Goal: Task Accomplishment & Management: Manage account settings

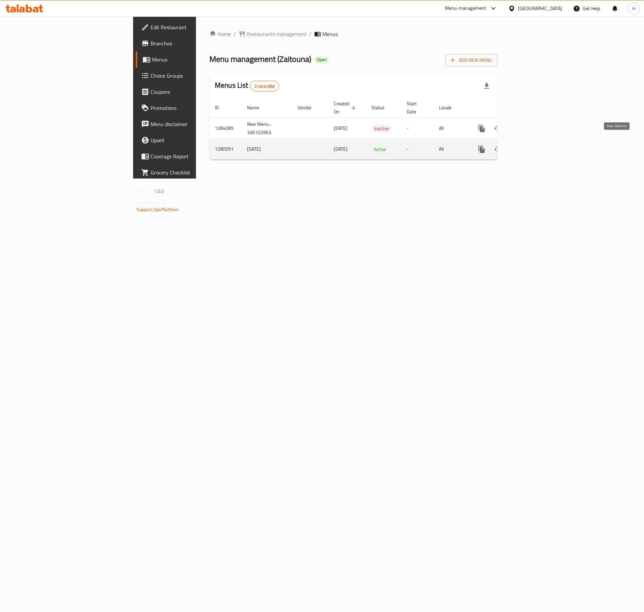
click at [534, 145] on icon "enhanced table" at bounding box center [530, 149] width 8 height 8
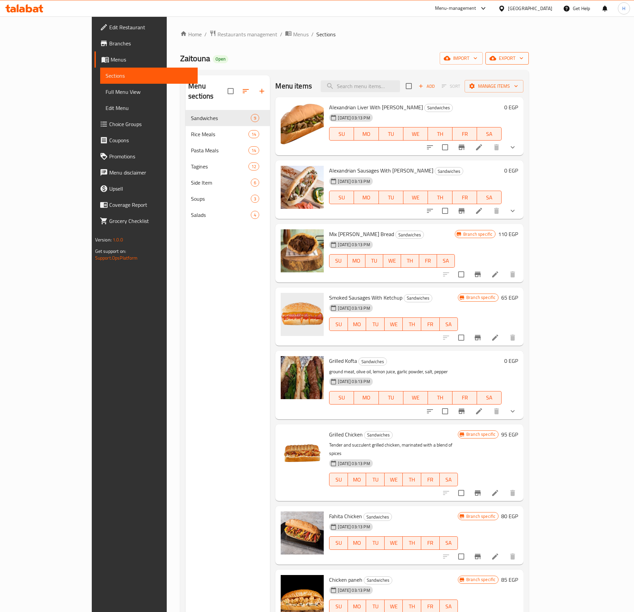
click at [529, 54] on button "export" at bounding box center [506, 58] width 43 height 12
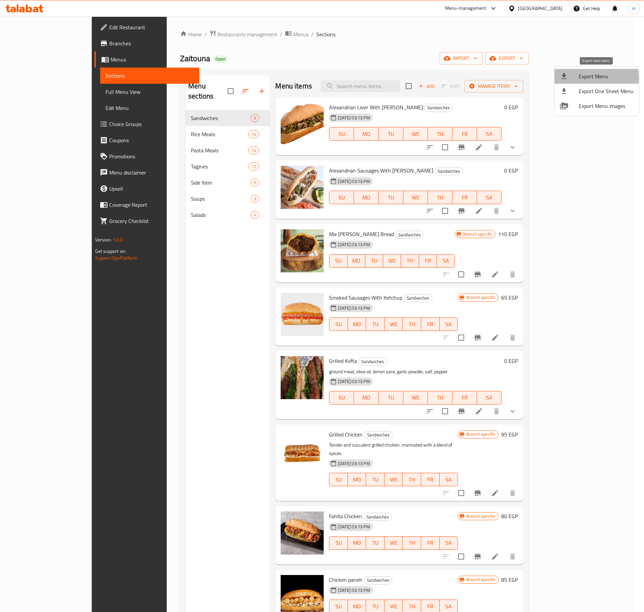
click at [596, 78] on span "Export Menu" at bounding box center [606, 76] width 55 height 8
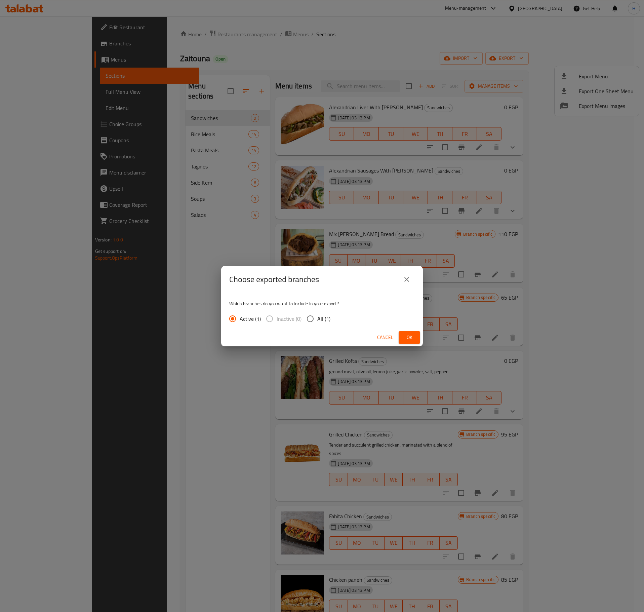
click at [413, 340] on span "Ok" at bounding box center [409, 337] width 11 height 8
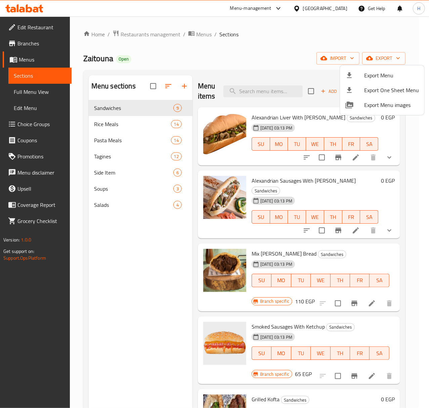
click at [382, 156] on div at bounding box center [214, 204] width 429 height 408
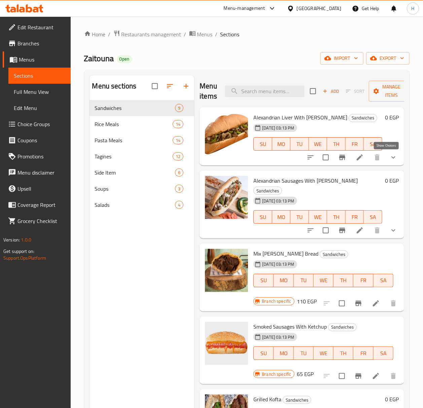
click at [389, 158] on icon "show more" at bounding box center [393, 157] width 8 height 8
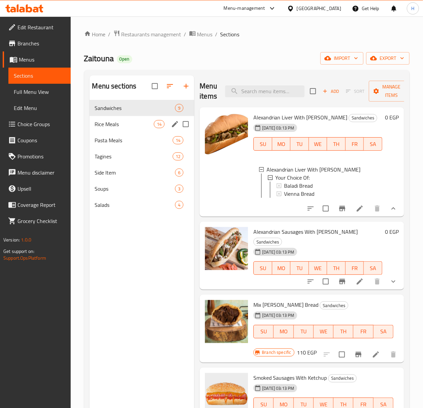
drag, startPoint x: 122, startPoint y: 130, endPoint x: 111, endPoint y: 133, distance: 12.0
click at [122, 130] on div "Rice Meals 14" at bounding box center [141, 124] width 105 height 16
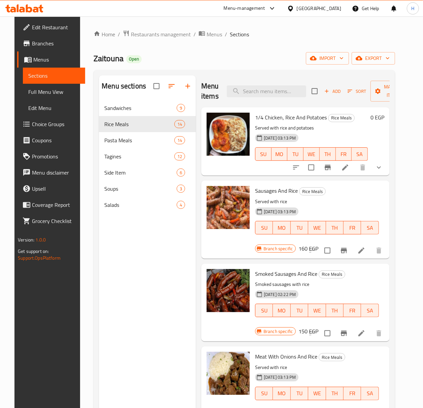
click at [264, 186] on span "Sausages And Rice" at bounding box center [276, 191] width 43 height 10
click at [266, 186] on span "Sausages And Rice" at bounding box center [276, 191] width 43 height 10
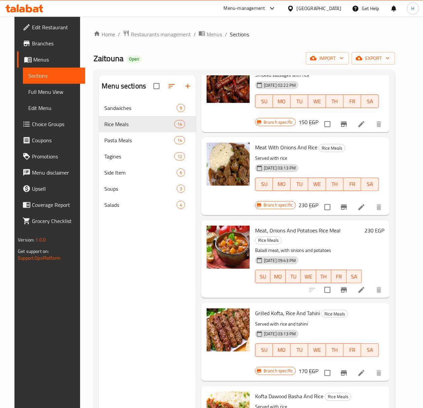
scroll to position [224, 0]
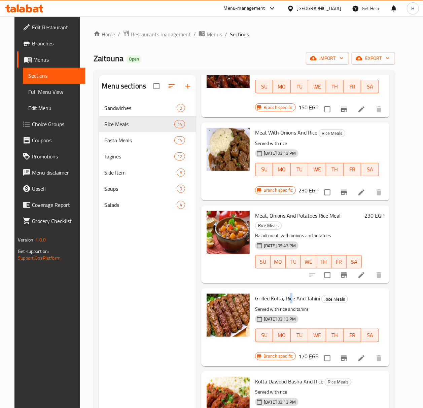
click at [295, 293] on span "Grilled Kofta, Rice And Tahini" at bounding box center [287, 298] width 65 height 10
click at [296, 293] on span "Grilled Kofta, Rice And Tahini" at bounding box center [287, 298] width 65 height 10
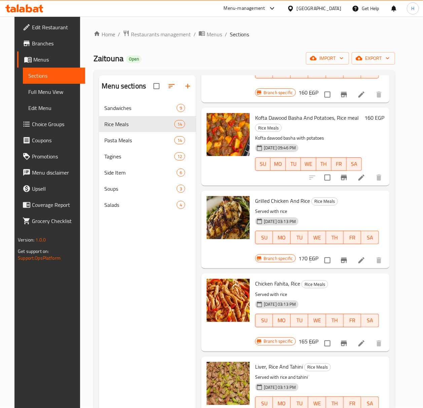
scroll to position [583, 0]
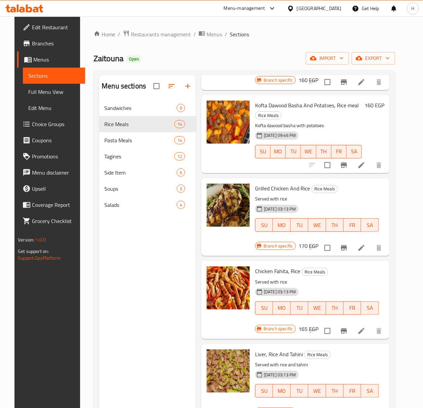
click at [280, 350] on span "Liver, Rice And Tahini" at bounding box center [279, 354] width 48 height 10
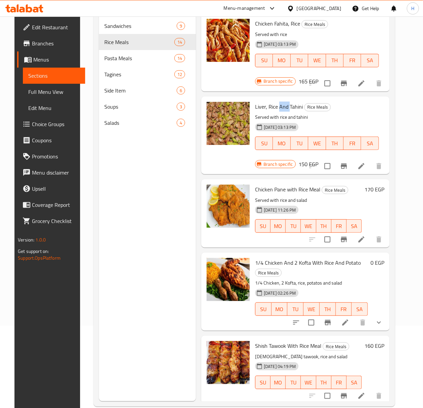
scroll to position [94, 0]
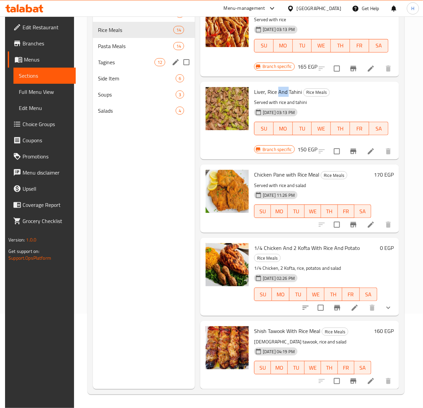
click at [116, 52] on div "Pasta Meals 14" at bounding box center [144, 46] width 102 height 16
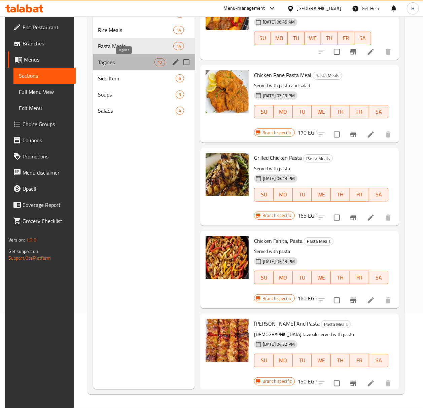
click at [143, 64] on span "Tagines" at bounding box center [126, 62] width 56 height 8
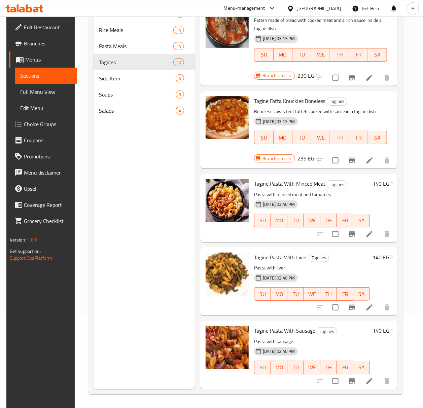
scroll to position [598, 0]
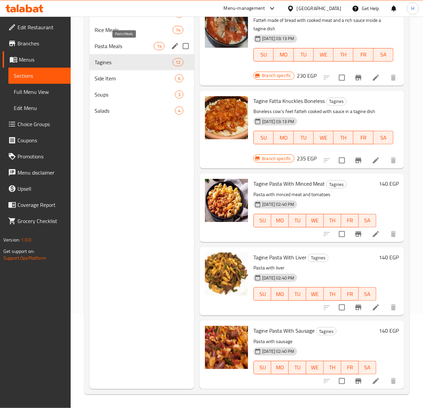
click at [136, 47] on span "Pasta Meals" at bounding box center [124, 46] width 59 height 8
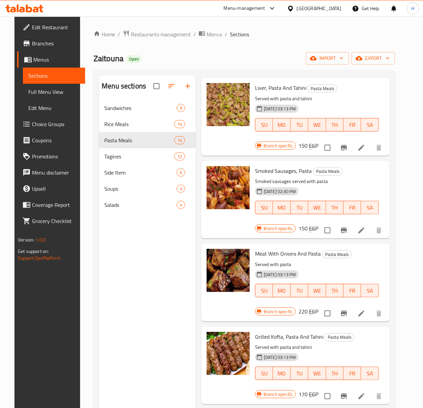
scroll to position [269, 0]
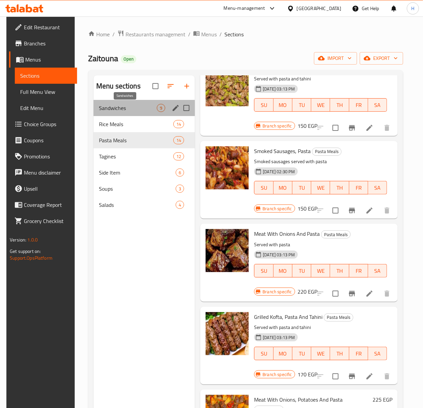
click at [133, 109] on span "Sandwiches" at bounding box center [128, 108] width 58 height 8
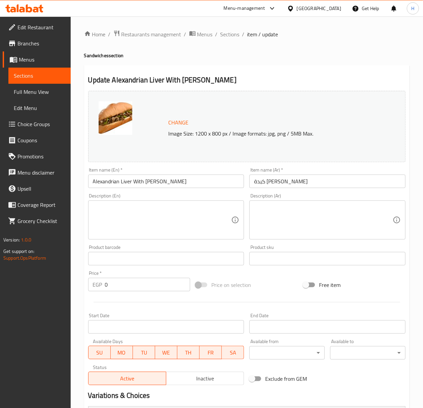
click at [122, 184] on input "Alexandrian Liver With [PERSON_NAME]" at bounding box center [166, 180] width 156 height 13
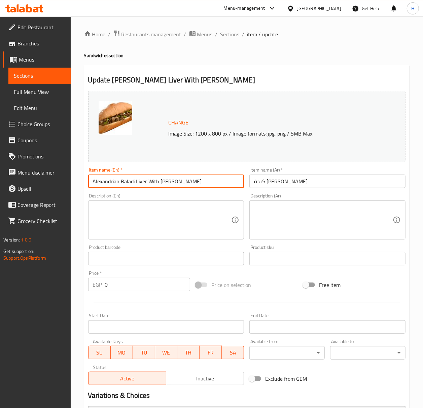
type input "Alexandrian Baladi Liver With Tahini"
click at [299, 183] on input "كبدة إسكندراني بالطحينة" at bounding box center [327, 180] width 156 height 13
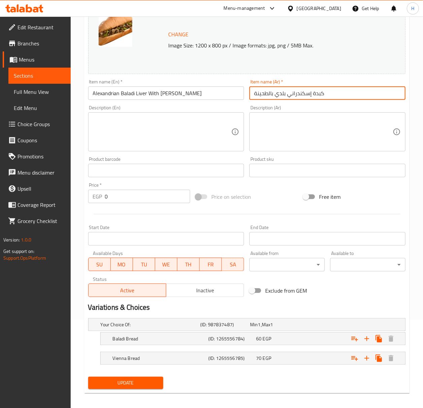
scroll to position [93, 0]
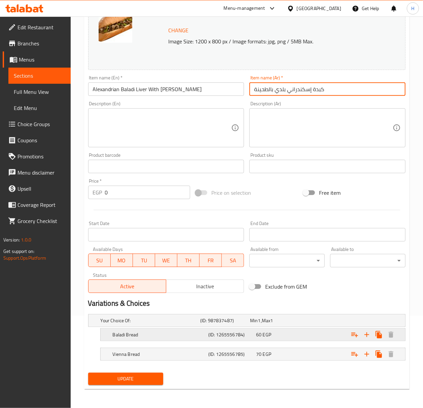
type input "كبدة إسكندراني بلدي بالطحينة"
click at [290, 335] on div "60 EGP" at bounding box center [278, 334] width 45 height 7
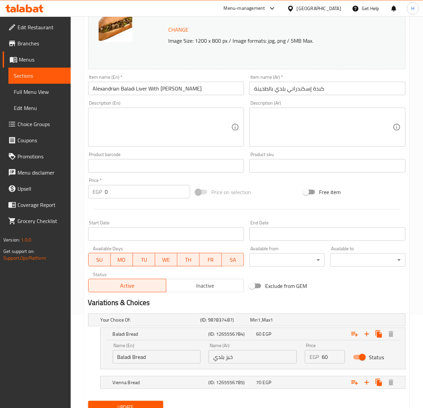
click at [327, 358] on input "60" at bounding box center [332, 356] width 23 height 13
type input "8"
type input "80"
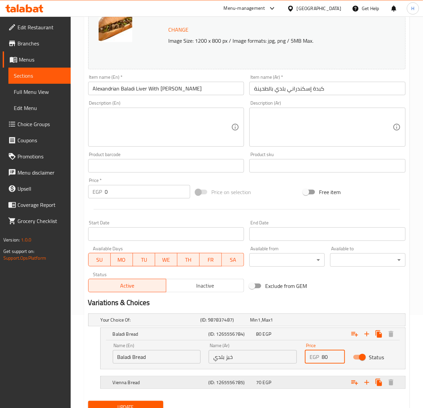
click at [326, 379] on div "Expand" at bounding box center [349, 382] width 95 height 15
click at [316, 385] on div "Expand" at bounding box center [349, 382] width 95 height 15
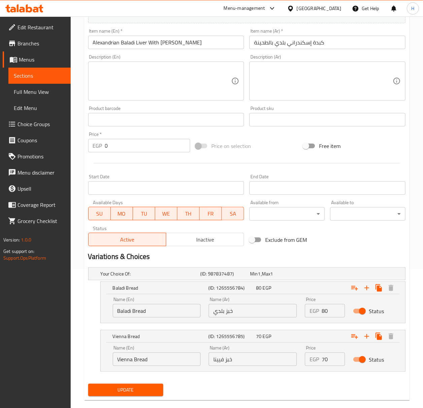
scroll to position [151, 0]
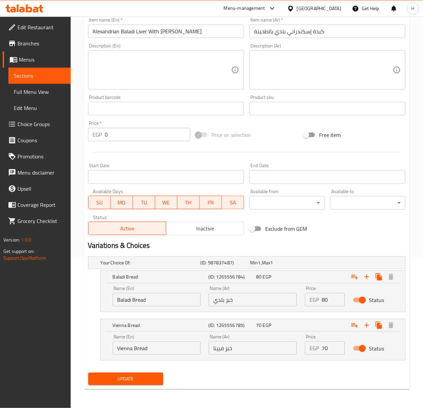
click at [327, 352] on input "70" at bounding box center [332, 347] width 23 height 13
type input "90"
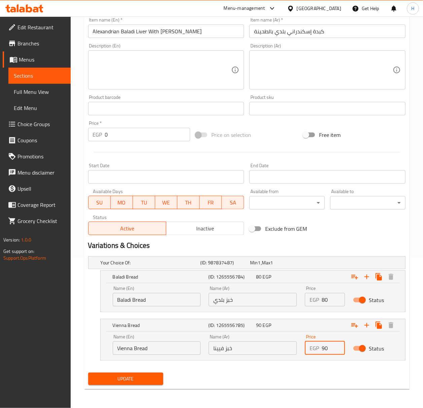
click at [88, 373] on button "Update" at bounding box center [125, 379] width 75 height 12
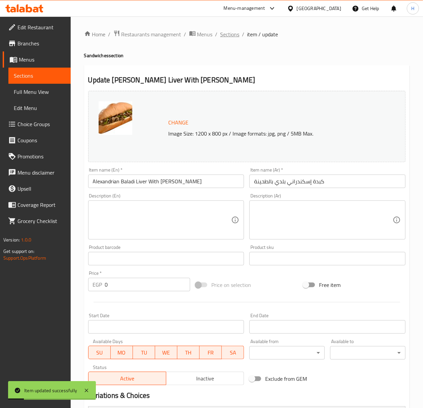
click at [222, 36] on span "Sections" at bounding box center [229, 34] width 19 height 8
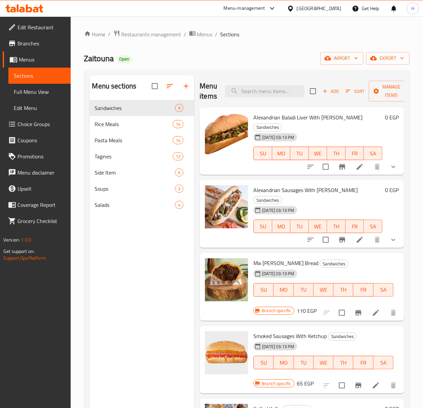
click at [295, 379] on div "Branch specific 65 EGP" at bounding box center [283, 383] width 60 height 9
click at [300, 379] on h6 "65 EGP" at bounding box center [305, 383] width 17 height 9
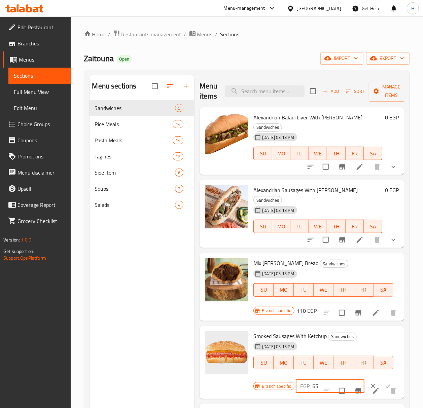
click at [317, 379] on input "65" at bounding box center [338, 385] width 52 height 13
type input "95"
click at [383, 379] on button "ok" at bounding box center [387, 386] width 15 height 15
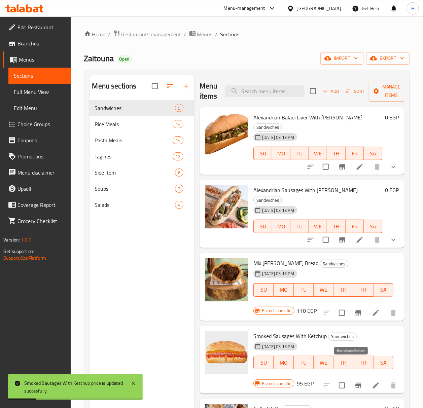
click at [355, 383] on icon "Branch-specific-item" at bounding box center [358, 385] width 6 height 5
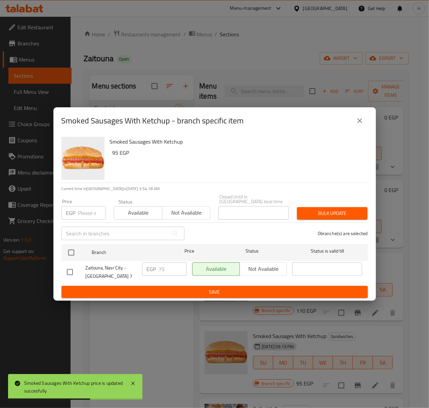
click at [114, 157] on h6 "95 EGP" at bounding box center [238, 152] width 250 height 9
copy h6 "95"
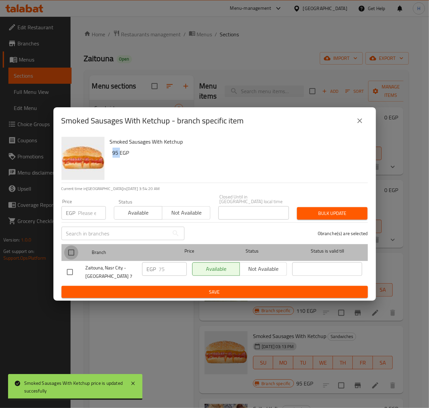
click at [73, 249] on input "checkbox" at bounding box center [71, 252] width 14 height 14
checkbox input "true"
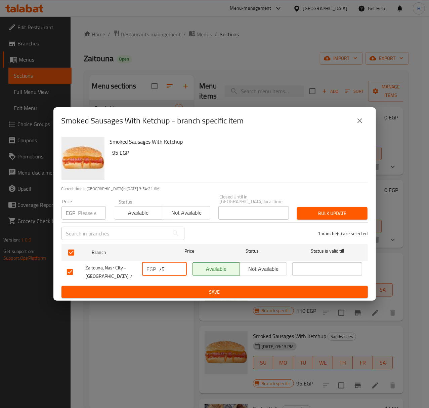
click at [159, 264] on input "75" at bounding box center [173, 268] width 28 height 13
paste input "9"
type input "95"
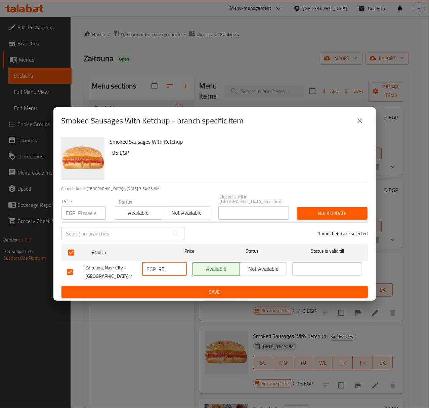
click at [159, 292] on span "Save" at bounding box center [215, 292] width 296 height 8
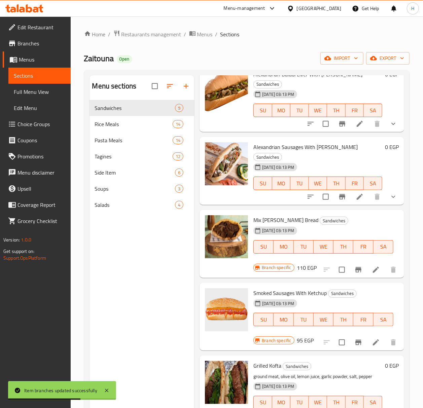
scroll to position [89, 0]
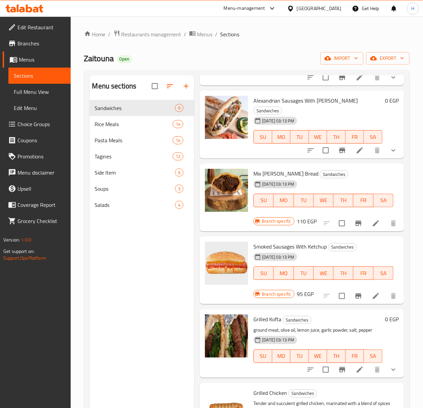
click at [304, 217] on h6 "110 EGP" at bounding box center [307, 221] width 20 height 9
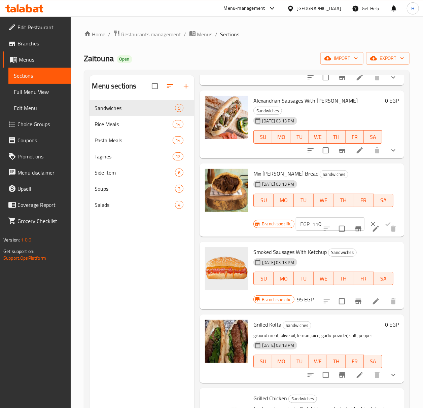
click at [318, 217] on input "110" at bounding box center [338, 223] width 52 height 13
type input "120"
click at [385, 221] on icon "ok" at bounding box center [387, 224] width 7 height 7
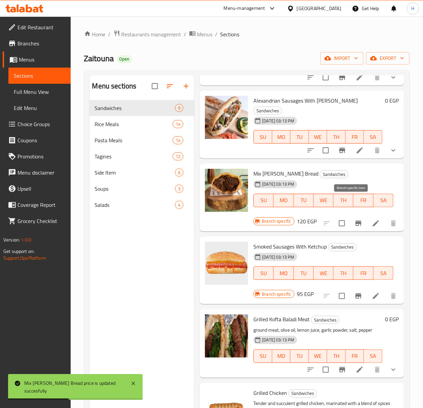
click at [355, 221] on icon "Branch-specific-item" at bounding box center [358, 223] width 6 height 5
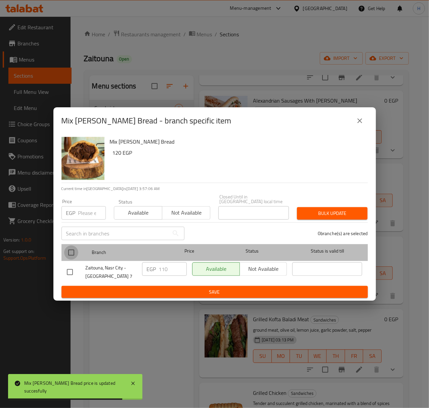
click at [73, 252] on input "checkbox" at bounding box center [71, 252] width 14 height 14
checkbox input "false"
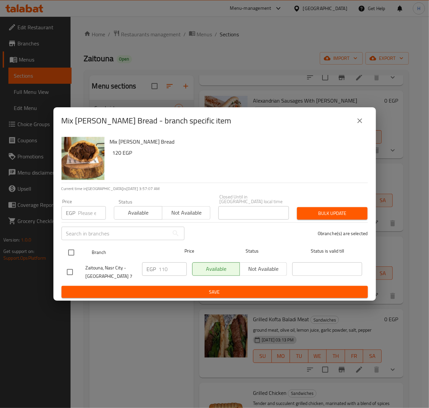
click at [71, 254] on input "checkbox" at bounding box center [71, 252] width 14 height 14
checkbox input "true"
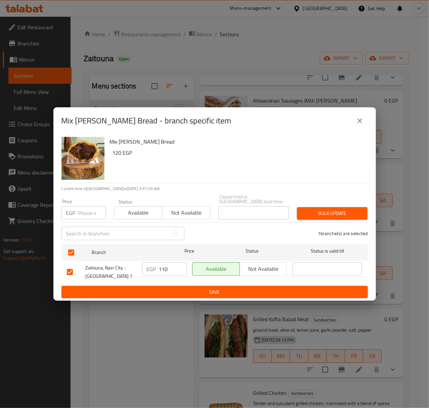
click at [117, 153] on h6 "120 EGP" at bounding box center [238, 152] width 250 height 9
copy h6 "120"
click at [163, 264] on input "110" at bounding box center [173, 268] width 28 height 13
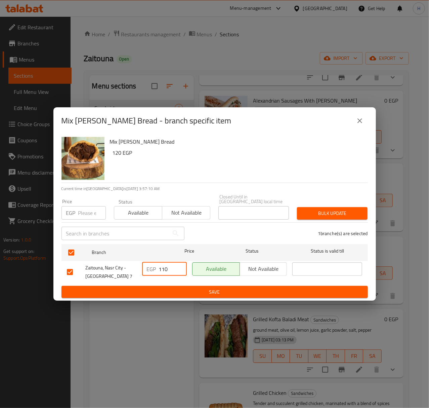
click at [163, 264] on input "110" at bounding box center [173, 268] width 28 height 13
paste input "2"
type input "120"
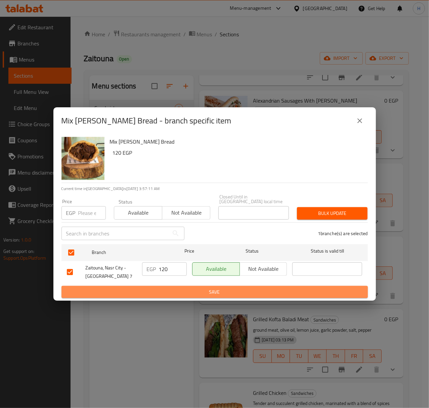
click at [190, 288] on span "Save" at bounding box center [215, 292] width 296 height 8
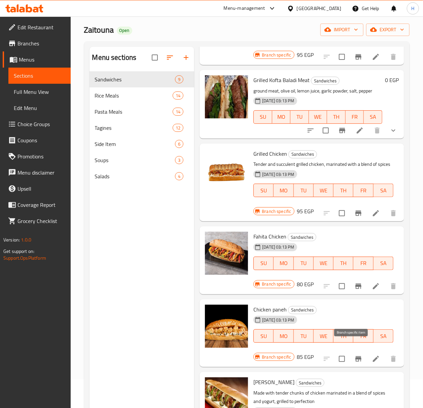
scroll to position [45, 0]
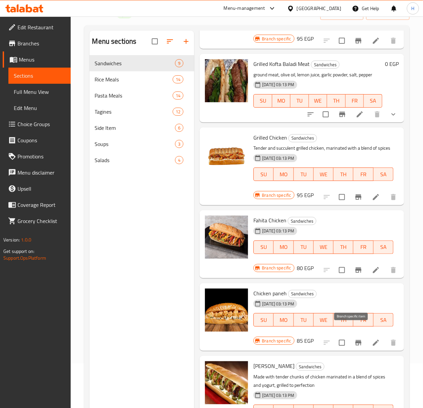
click at [354, 339] on icon "Branch-specific-item" at bounding box center [358, 343] width 8 height 8
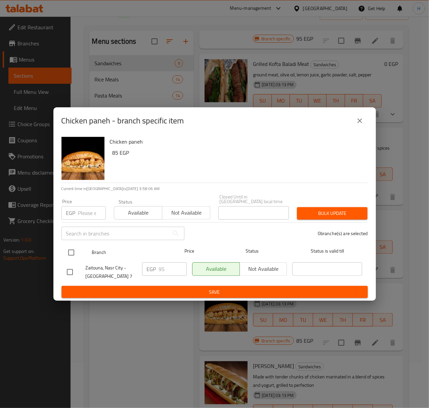
click at [73, 252] on input "checkbox" at bounding box center [71, 252] width 14 height 14
checkbox input "true"
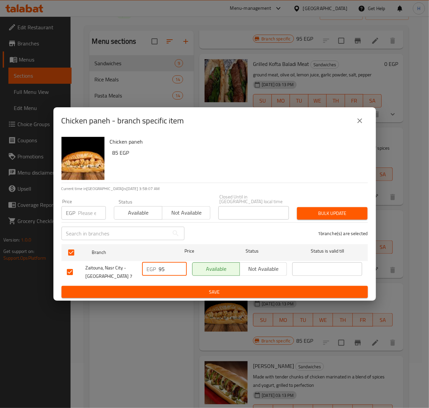
click at [163, 264] on input "95" at bounding box center [173, 268] width 28 height 13
type input "120"
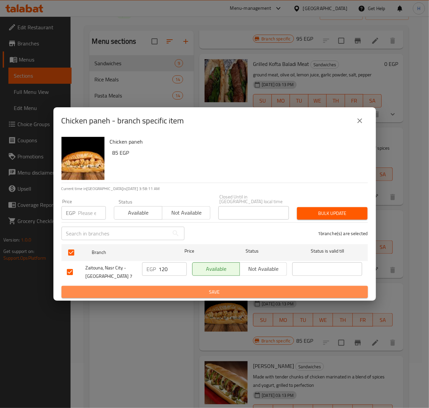
click at [170, 288] on span "Save" at bounding box center [215, 292] width 296 height 8
click at [170, 286] on div at bounding box center [214, 204] width 429 height 408
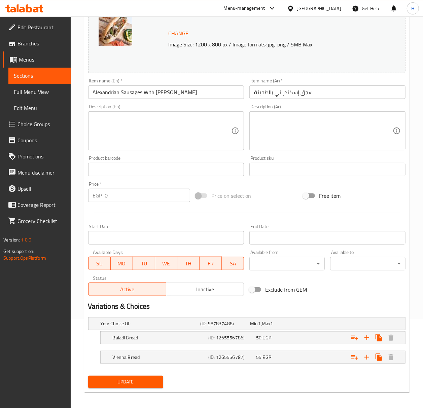
scroll to position [89, 0]
click at [272, 341] on div "50 EGP" at bounding box center [278, 337] width 45 height 7
click at [292, 338] on div "50 EGP" at bounding box center [278, 337] width 45 height 7
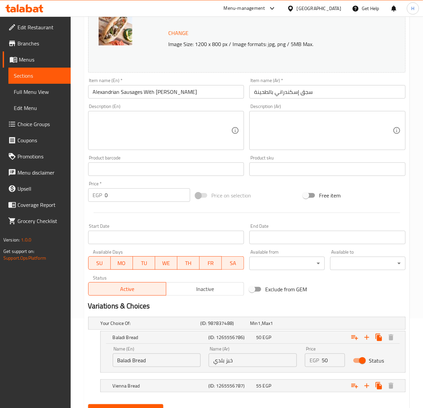
click at [320, 361] on div "EGP 50 Price" at bounding box center [325, 359] width 40 height 13
click at [322, 359] on input "50" at bounding box center [332, 359] width 23 height 13
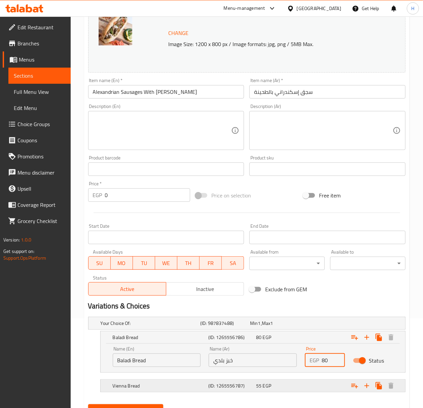
type input "80"
click at [232, 385] on h5 "(ID: 1265556787)" at bounding box center [230, 385] width 45 height 7
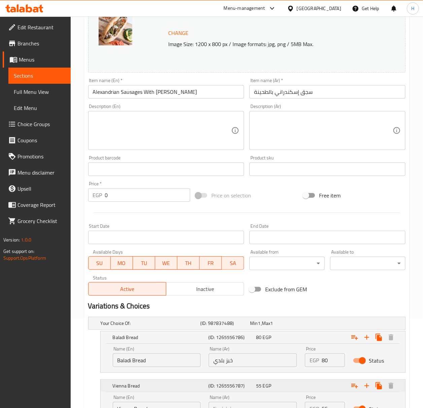
scroll to position [134, 0]
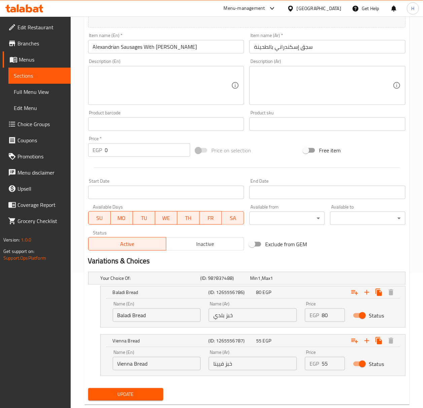
click at [320, 360] on div "EGP 55 Price" at bounding box center [325, 363] width 40 height 13
click at [325, 367] on input "55" at bounding box center [332, 363] width 23 height 13
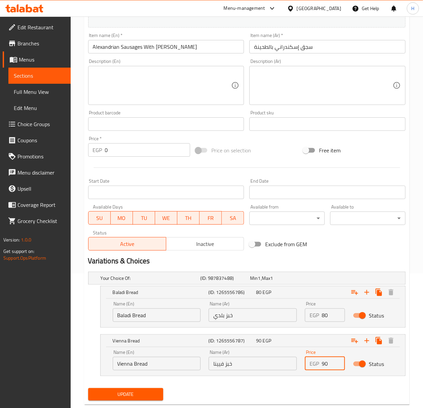
type input "90"
click at [88, 388] on button "Update" at bounding box center [125, 394] width 75 height 12
click at [140, 394] on span "Update" at bounding box center [125, 394] width 65 height 8
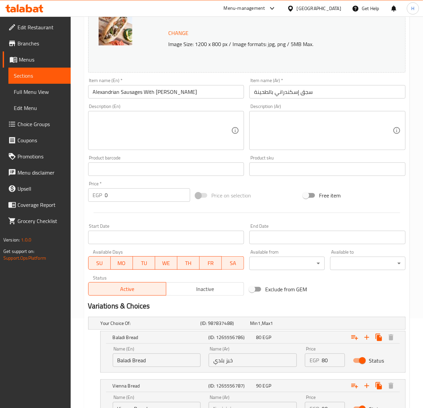
scroll to position [0, 0]
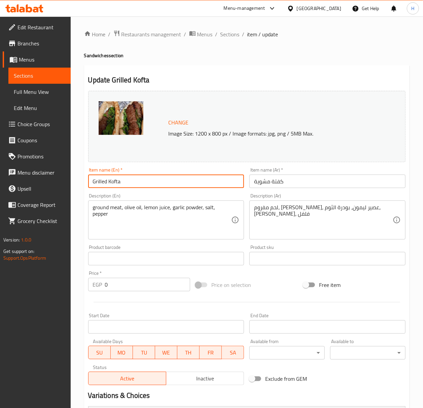
click at [162, 182] on input "Grilled Kofta" at bounding box center [166, 180] width 156 height 13
type input "Grilled Kofta Baladi Meat"
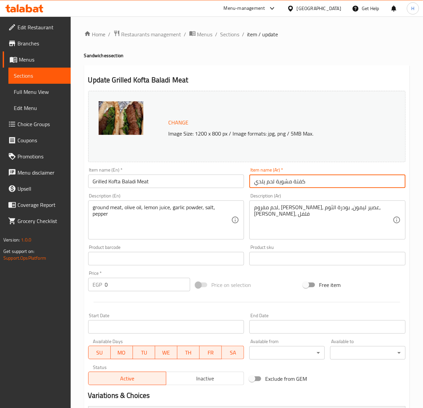
click at [262, 181] on input "كفتة مشوية لحم يلدي" at bounding box center [327, 180] width 156 height 13
click at [264, 183] on input "كفتة مشوية لحم يلدي" at bounding box center [327, 180] width 156 height 13
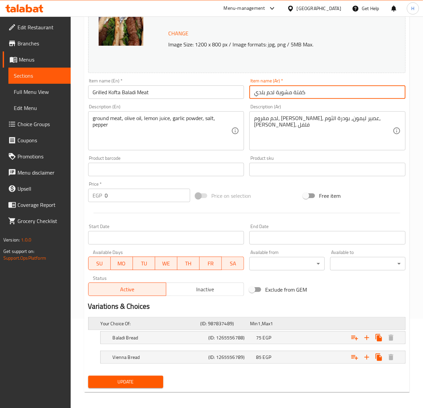
scroll to position [89, 0]
type input "كفتة مشوية لحم بلدي"
click at [300, 341] on div "75 EGP" at bounding box center [278, 337] width 45 height 7
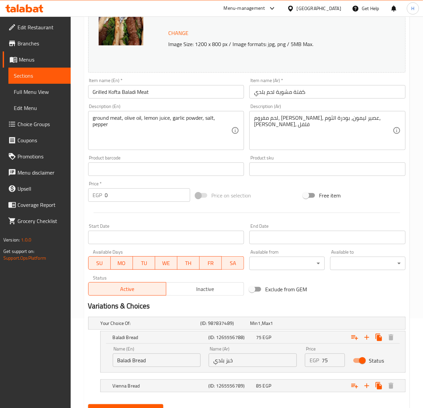
click at [327, 361] on input "75" at bounding box center [332, 359] width 23 height 13
click at [326, 361] on input "75" at bounding box center [332, 359] width 23 height 13
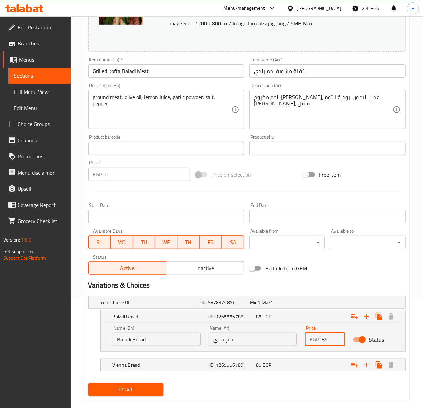
scroll to position [122, 0]
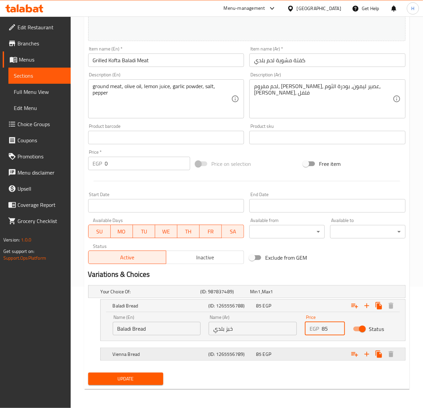
type input "85"
click at [295, 356] on div "85 EGP" at bounding box center [278, 354] width 45 height 7
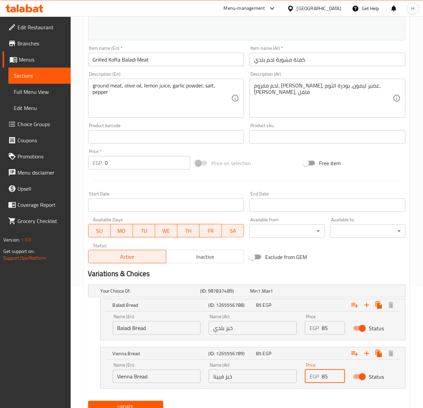
click at [324, 377] on input "85" at bounding box center [332, 375] width 23 height 13
type input "95"
click at [88, 401] on button "Update" at bounding box center [125, 407] width 75 height 12
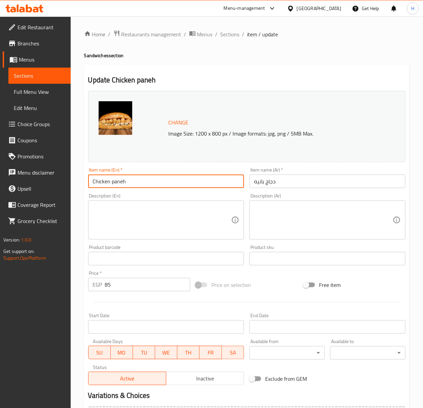
click at [131, 178] on input "Chicken paneh" at bounding box center [166, 180] width 156 height 13
click at [130, 178] on input "Chicken paneh" at bounding box center [166, 180] width 156 height 13
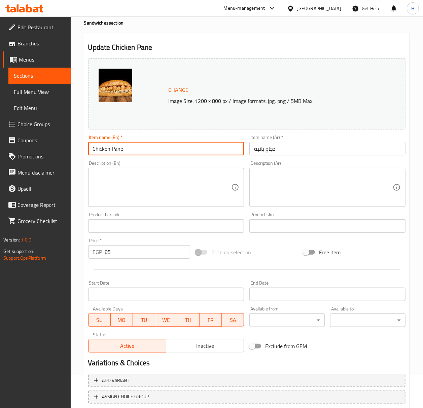
scroll to position [77, 0]
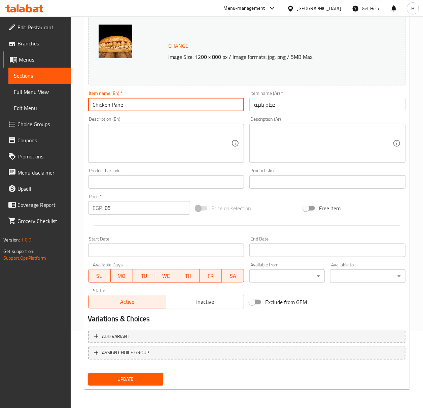
type input "Chicken Pane"
click at [120, 202] on input "85" at bounding box center [147, 207] width 85 height 13
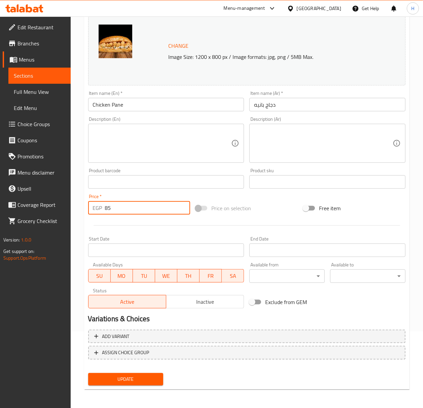
click at [120, 202] on input "85" at bounding box center [147, 207] width 85 height 13
type input "120"
click at [140, 383] on button "Update" at bounding box center [125, 379] width 75 height 12
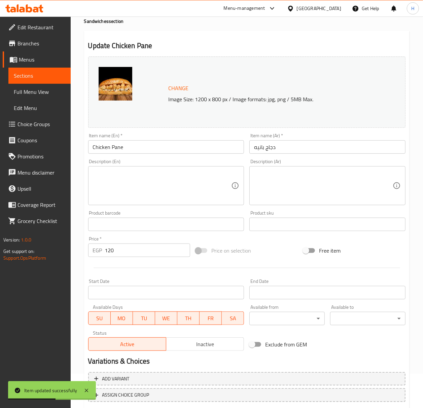
scroll to position [0, 0]
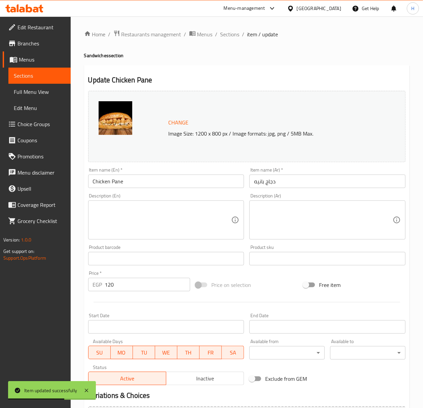
click at [238, 35] on ol "Home / Restaurants management / Menus / Sections / item / update" at bounding box center [246, 34] width 325 height 9
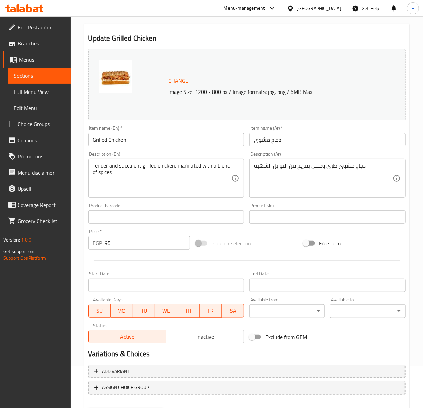
scroll to position [77, 0]
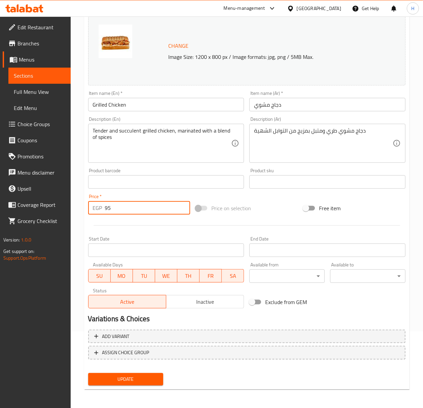
click at [122, 207] on input "95" at bounding box center [147, 207] width 85 height 13
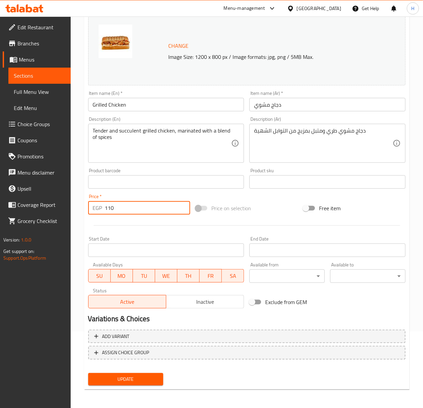
type input "110"
click at [146, 380] on span "Update" at bounding box center [125, 379] width 65 height 8
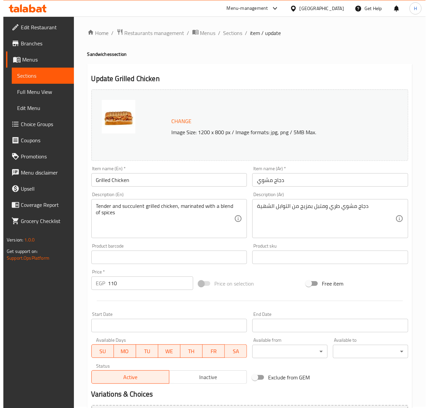
scroll to position [0, 0]
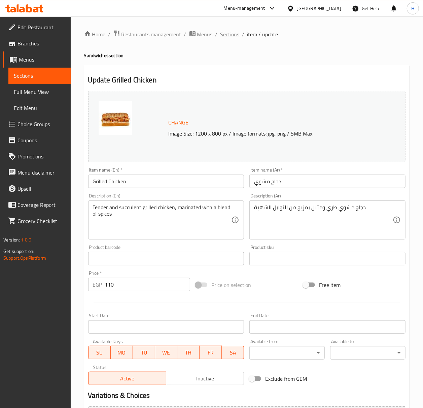
click at [226, 34] on span "Sections" at bounding box center [229, 34] width 19 height 8
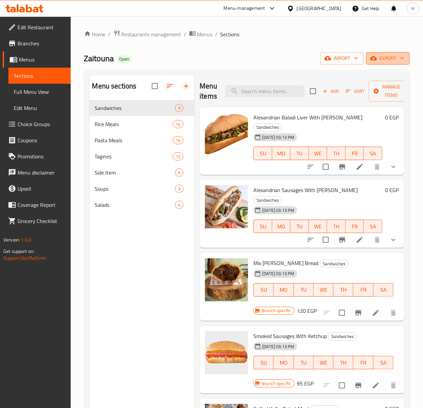
click at [395, 59] on span "export" at bounding box center [387, 58] width 33 height 8
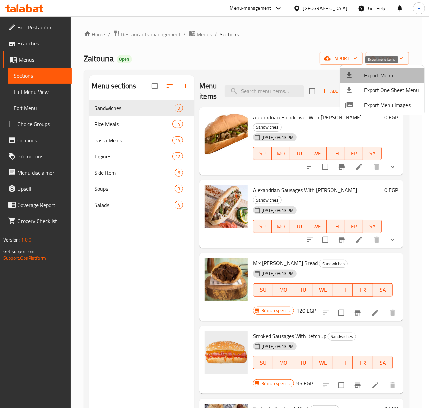
click at [386, 73] on span "Export Menu" at bounding box center [391, 75] width 55 height 8
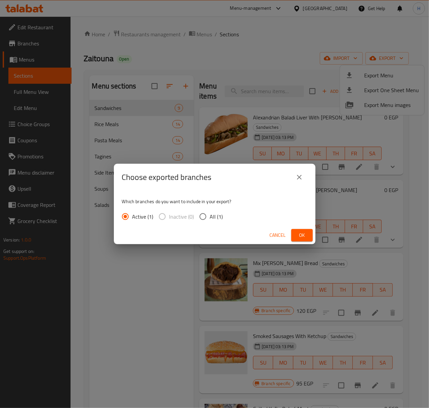
click at [301, 231] on span "Ok" at bounding box center [302, 235] width 11 height 8
